Goal: Task Accomplishment & Management: Use online tool/utility

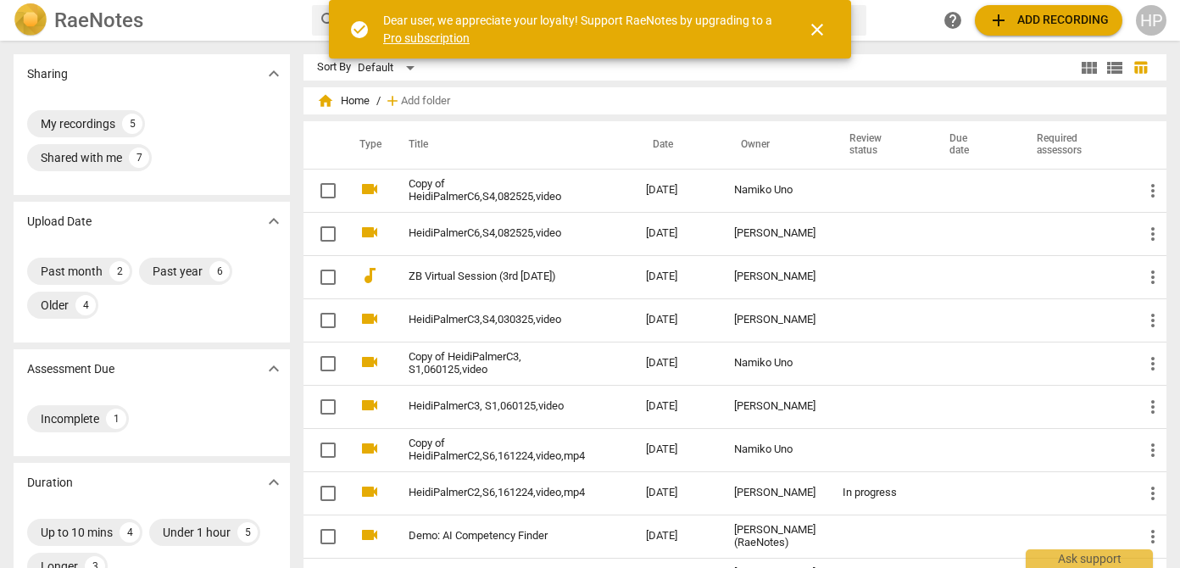
click at [230, 85] on div "Sharing expand_more" at bounding box center [152, 73] width 276 height 39
click at [903, 12] on div "search help add Add recording HP" at bounding box center [739, 20] width 855 height 31
click at [1064, 21] on span "add Add recording" at bounding box center [1048, 20] width 120 height 20
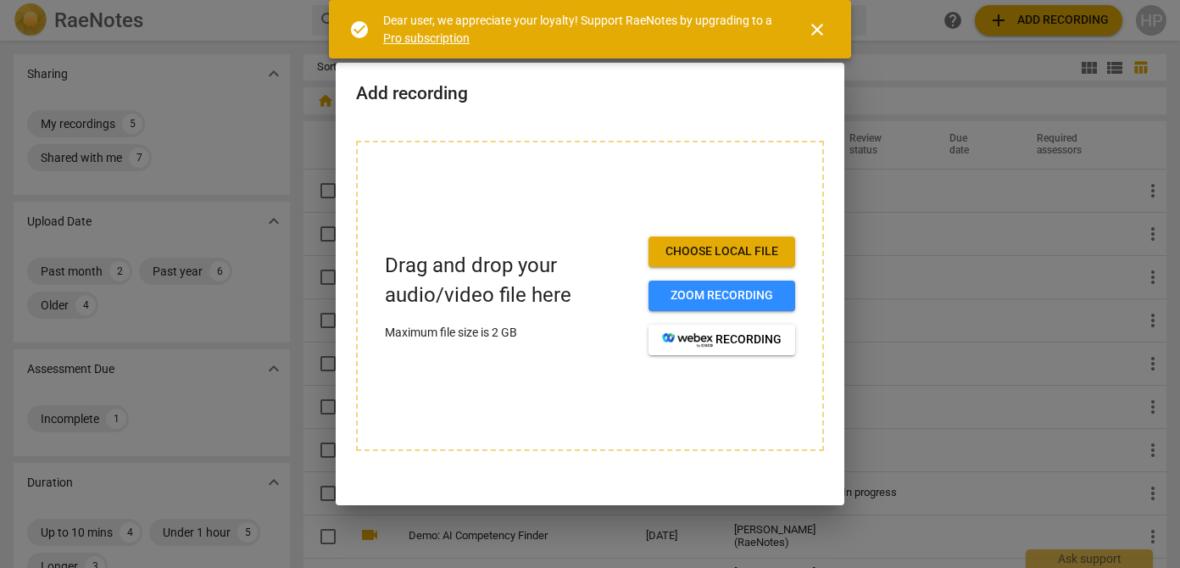
click at [237, 33] on div at bounding box center [590, 284] width 1180 height 568
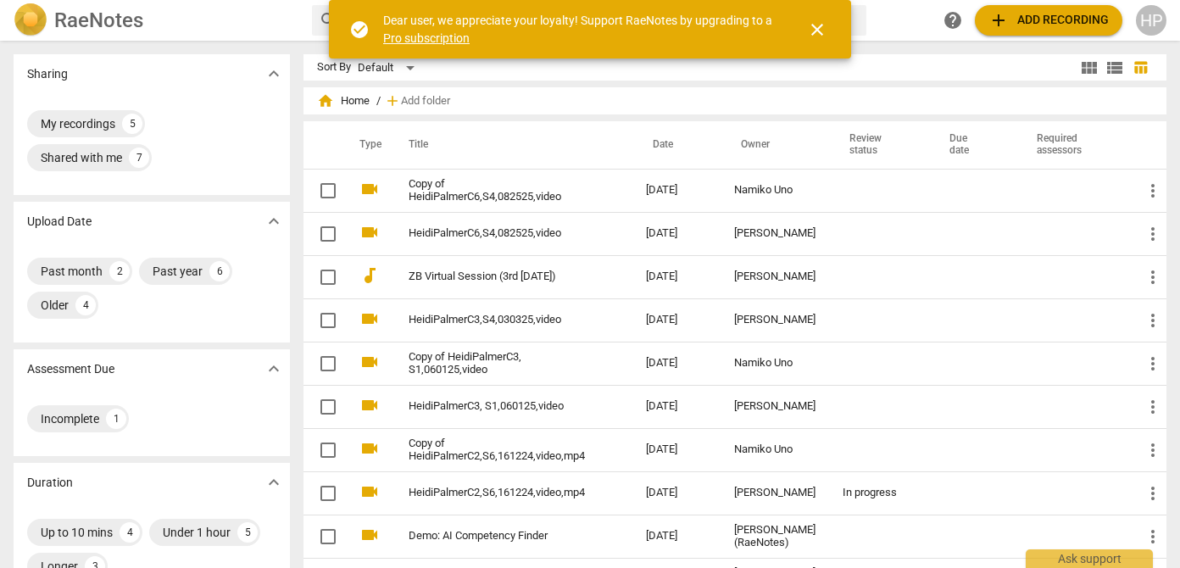
click at [78, 25] on h2 "RaeNotes" at bounding box center [98, 20] width 89 height 24
click at [1033, 25] on span "add Add recording" at bounding box center [1048, 20] width 120 height 20
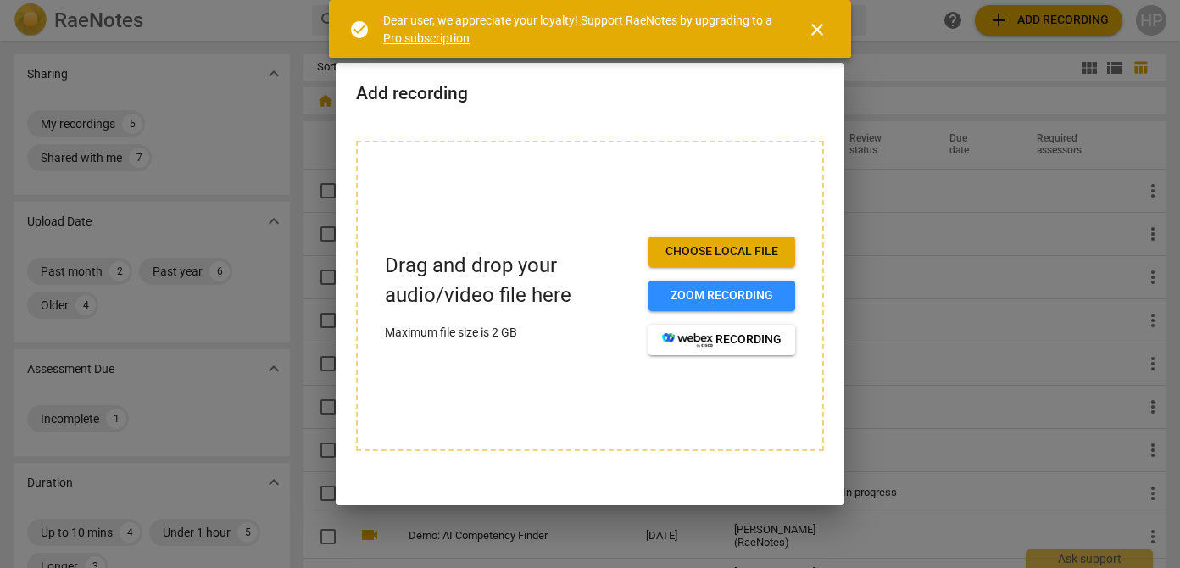
click at [727, 249] on span "Choose local file" at bounding box center [722, 251] width 120 height 17
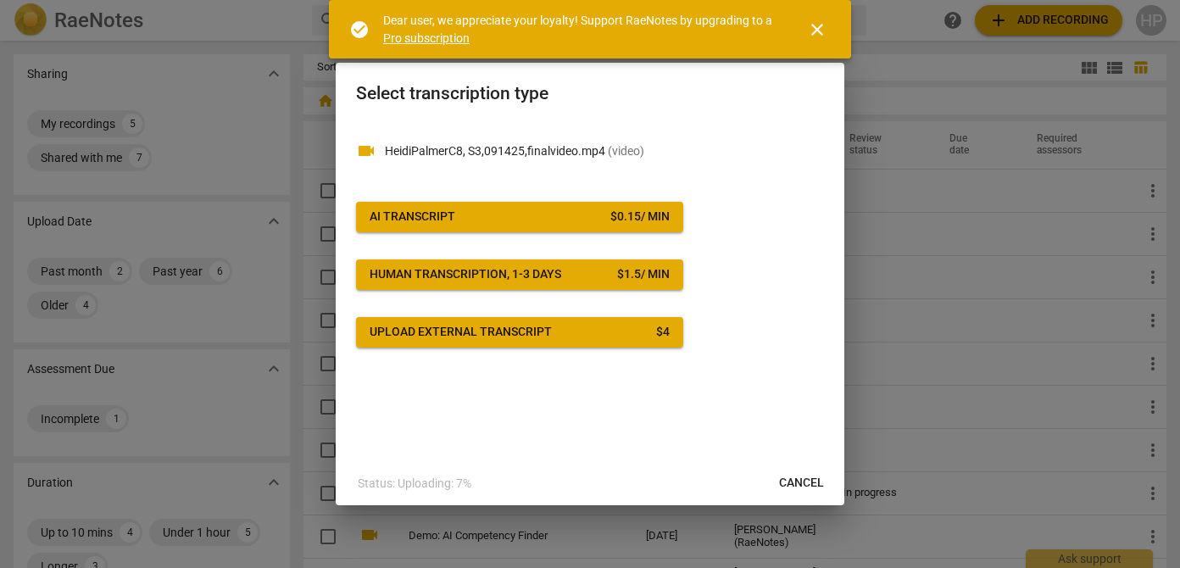
click at [574, 214] on span "AI Transcript $ 0.15 / min" at bounding box center [520, 217] width 300 height 17
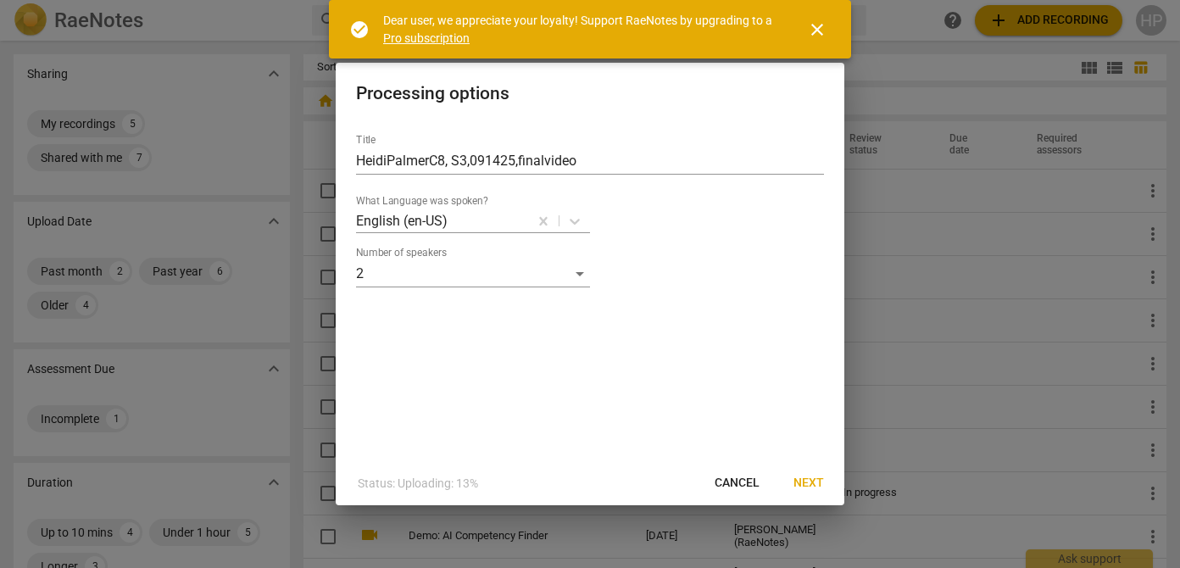
click at [817, 486] on span "Next" at bounding box center [808, 483] width 31 height 17
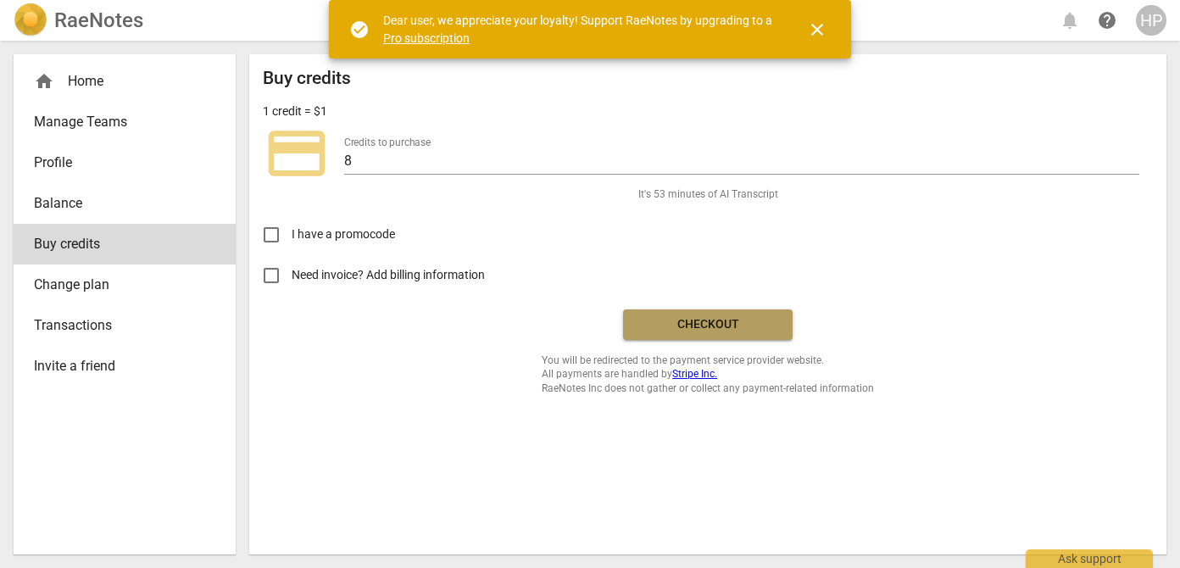
click at [707, 315] on button "Checkout" at bounding box center [708, 324] width 170 height 31
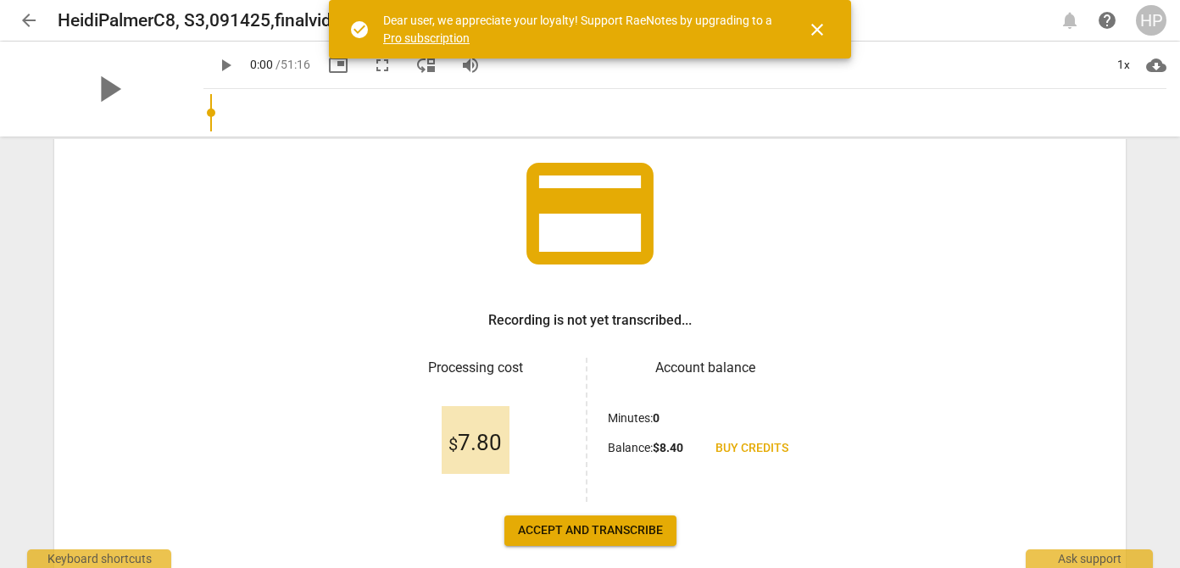
scroll to position [197, 0]
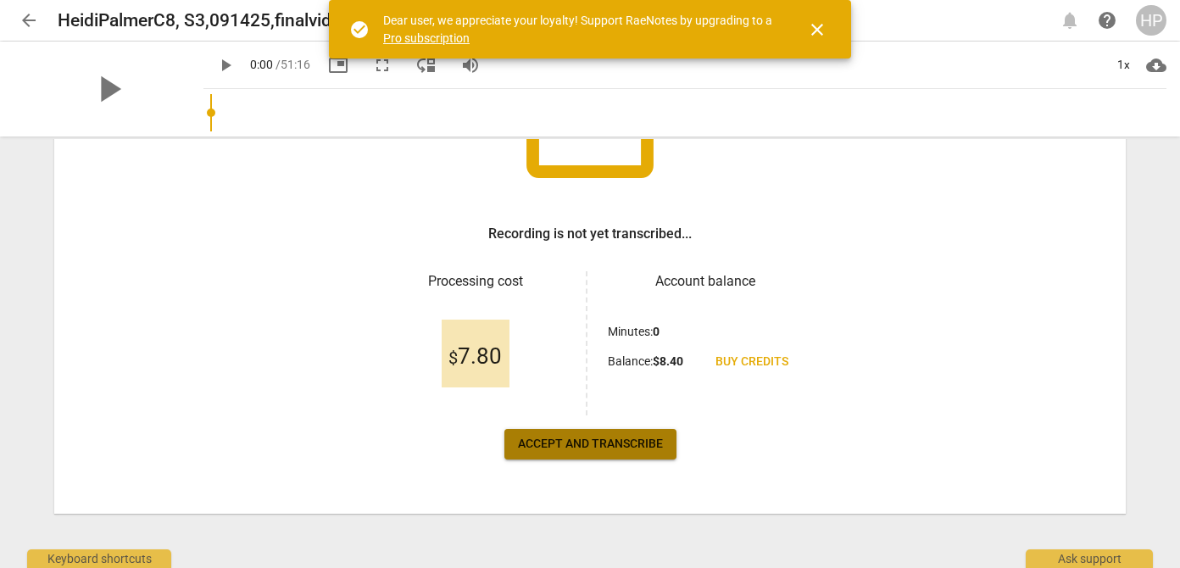
click at [598, 453] on button "Accept and transcribe" at bounding box center [590, 444] width 172 height 31
